Goal: Find contact information: Find contact information

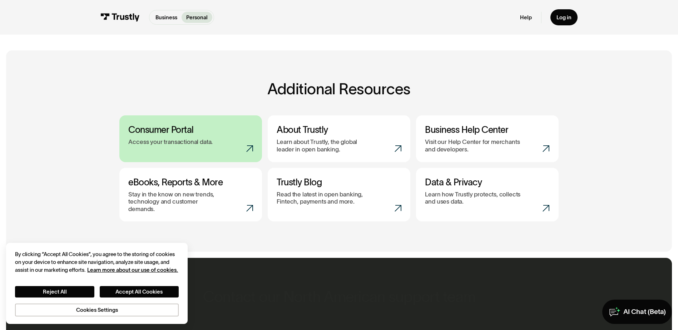
scroll to position [286, 0]
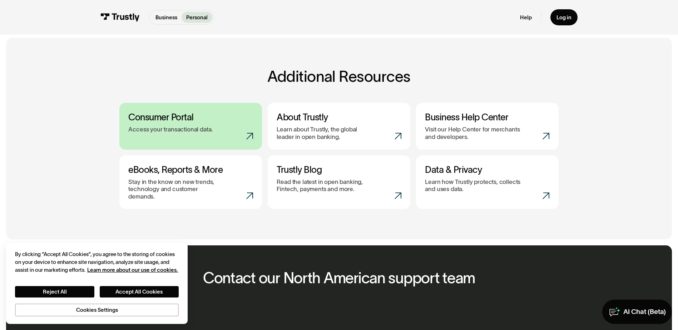
click at [225, 129] on div "Access your transactional data." at bounding box center [190, 129] width 124 height 7
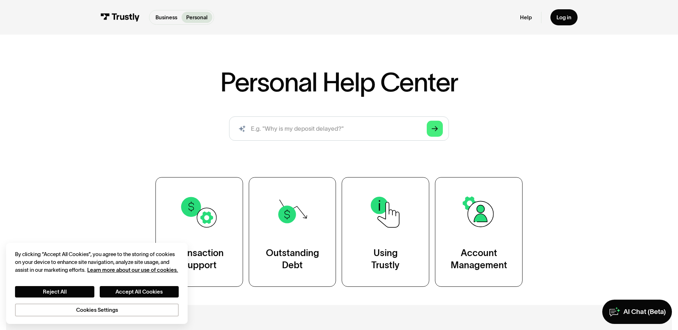
scroll to position [107, 0]
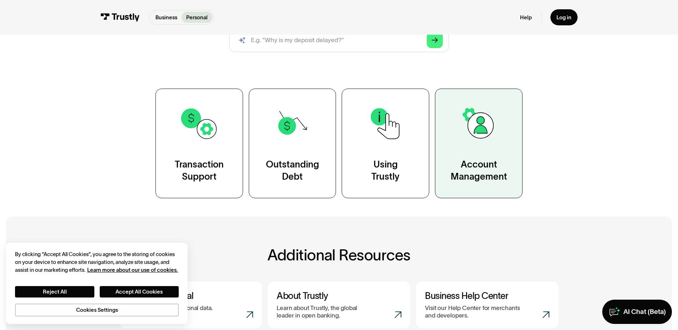
click at [475, 134] on img at bounding box center [478, 123] width 39 height 39
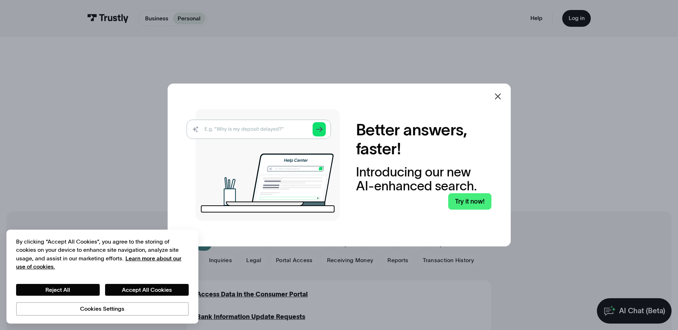
click at [506, 95] on div at bounding box center [497, 96] width 17 height 17
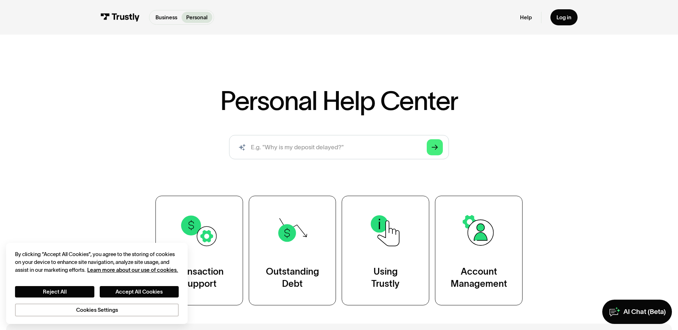
click at [125, 19] on img at bounding box center [119, 17] width 39 height 8
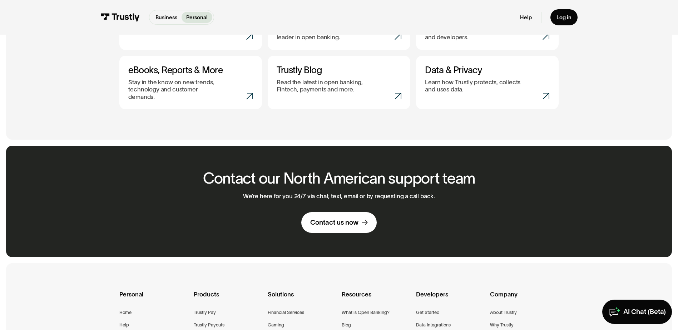
scroll to position [393, 0]
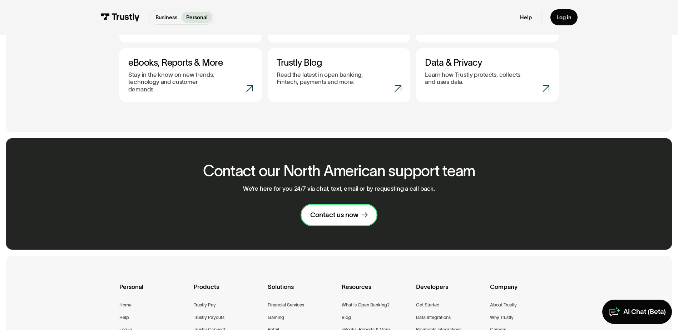
click at [332, 205] on link "Contact us now" at bounding box center [338, 215] width 75 height 21
